Goal: Find specific page/section: Find specific page/section

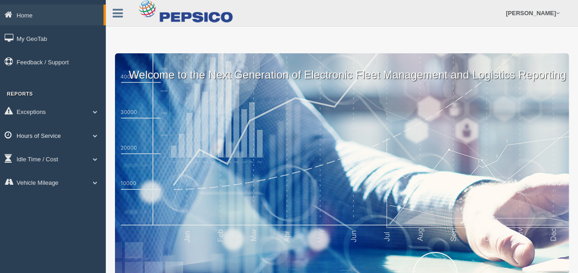
click at [54, 136] on link "Hours of Service" at bounding box center [53, 135] width 106 height 21
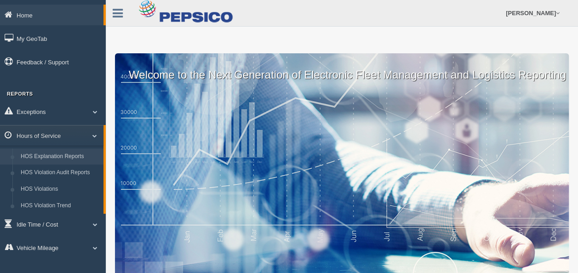
click at [64, 157] on link "HOS Explanation Reports" at bounding box center [60, 157] width 87 height 17
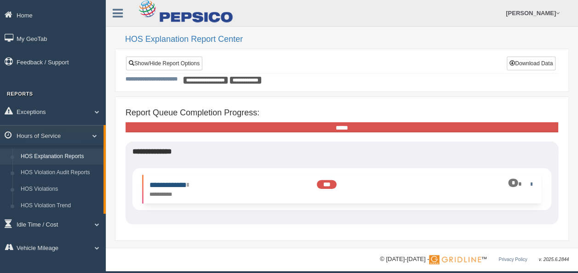
click at [189, 185] on link "**********" at bounding box center [169, 185] width 40 height 7
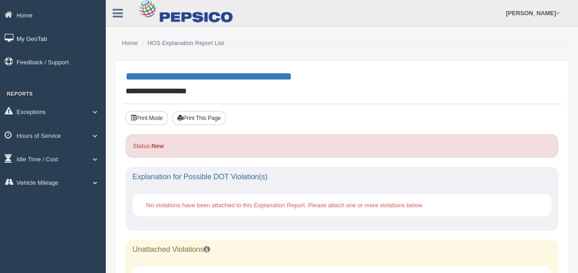
click at [46, 40] on link "My GeoTab" at bounding box center [53, 38] width 106 height 21
